Goal: Task Accomplishment & Management: Complete application form

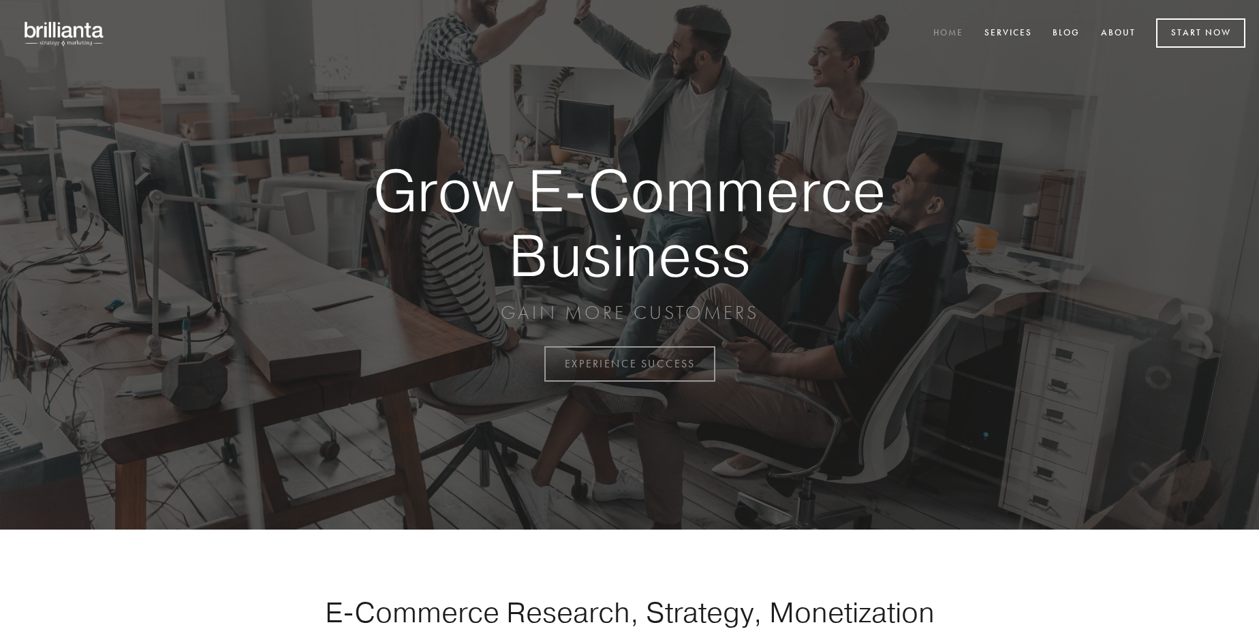
scroll to position [3572, 0]
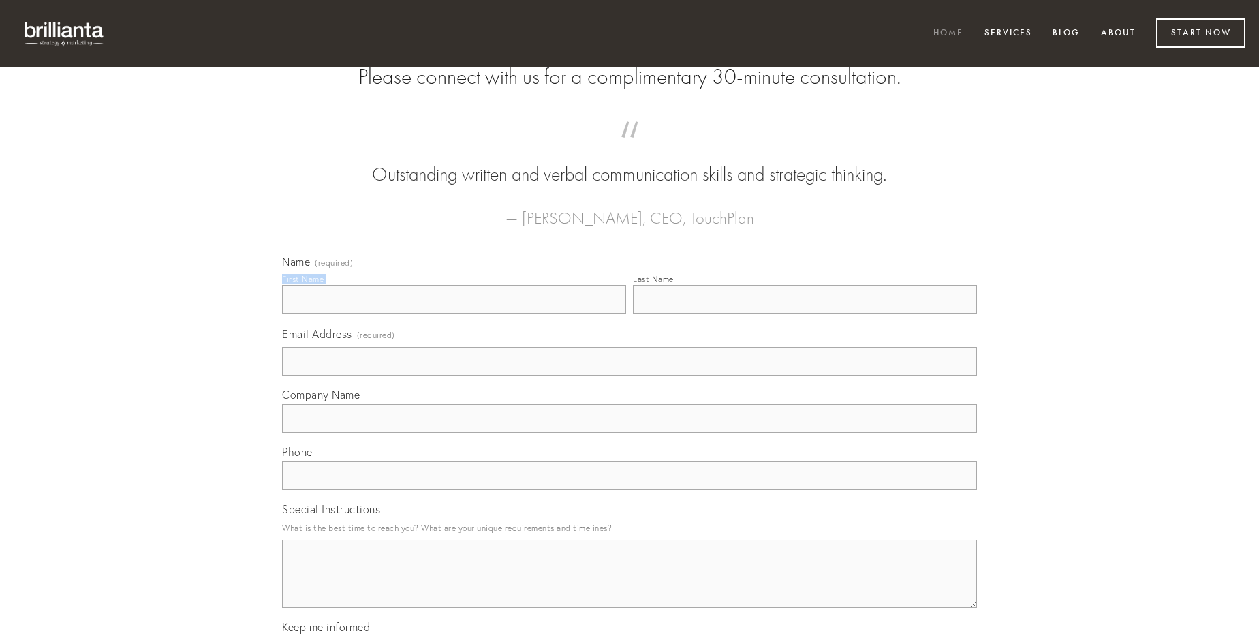
type input "[PERSON_NAME]"
click at [805, 313] on input "Last Name" at bounding box center [805, 299] width 344 height 29
type input "[PERSON_NAME]"
click at [630, 376] on input "Email Address (required)" at bounding box center [629, 361] width 695 height 29
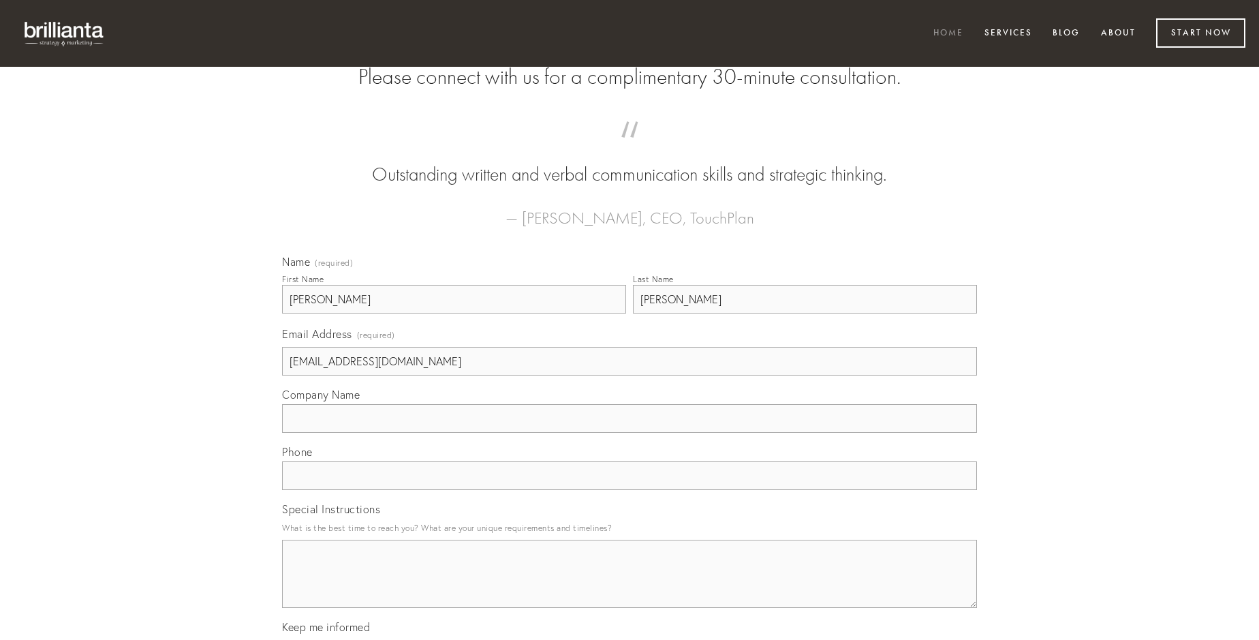
type input "[EMAIL_ADDRESS][DOMAIN_NAME]"
click at [630, 433] on input "Company Name" at bounding box center [629, 418] width 695 height 29
type input "absque"
click at [630, 490] on input "text" at bounding box center [629, 475] width 695 height 29
click at [630, 586] on textarea "Special Instructions" at bounding box center [629, 574] width 695 height 68
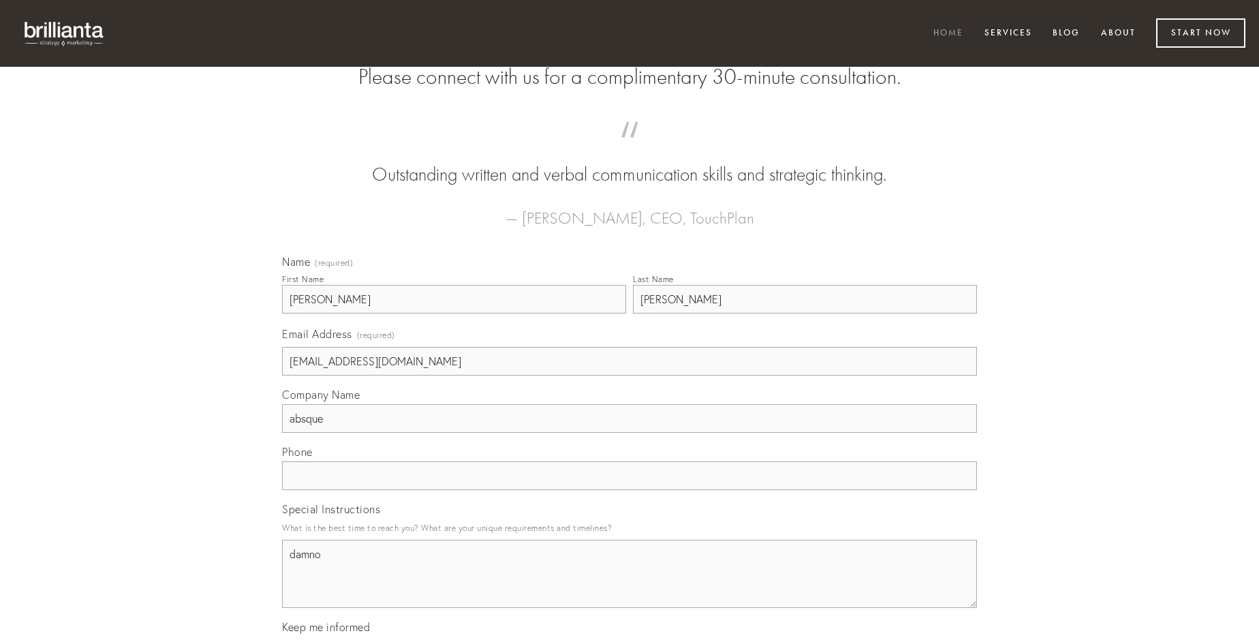
type textarea "damno"
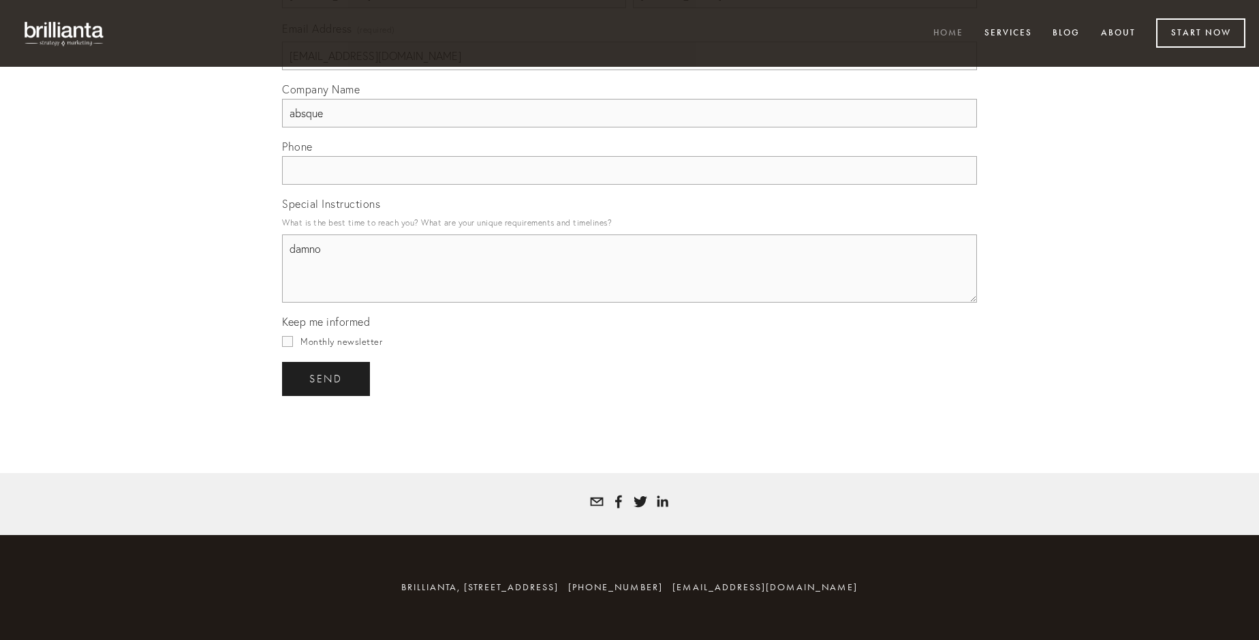
click at [327, 378] on span "send" at bounding box center [325, 379] width 33 height 12
